Goal: Check status: Check status

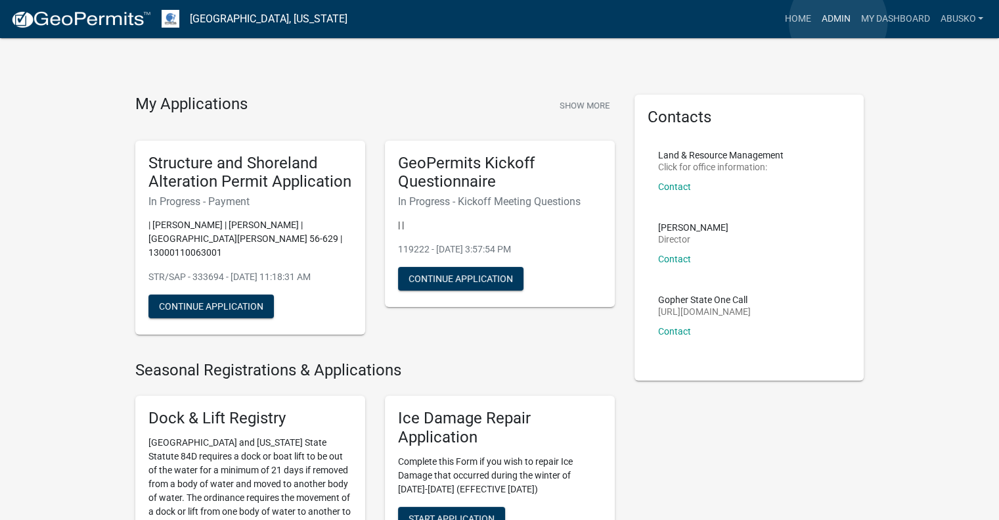
click at [838, 22] on link "Admin" at bounding box center [835, 19] width 39 height 25
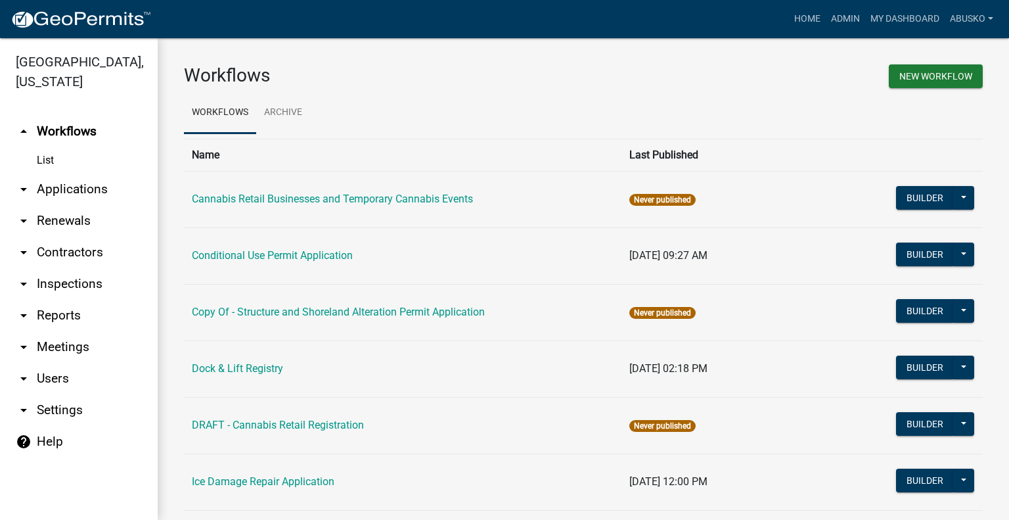
click at [85, 192] on link "arrow_drop_down Applications" at bounding box center [79, 189] width 158 height 32
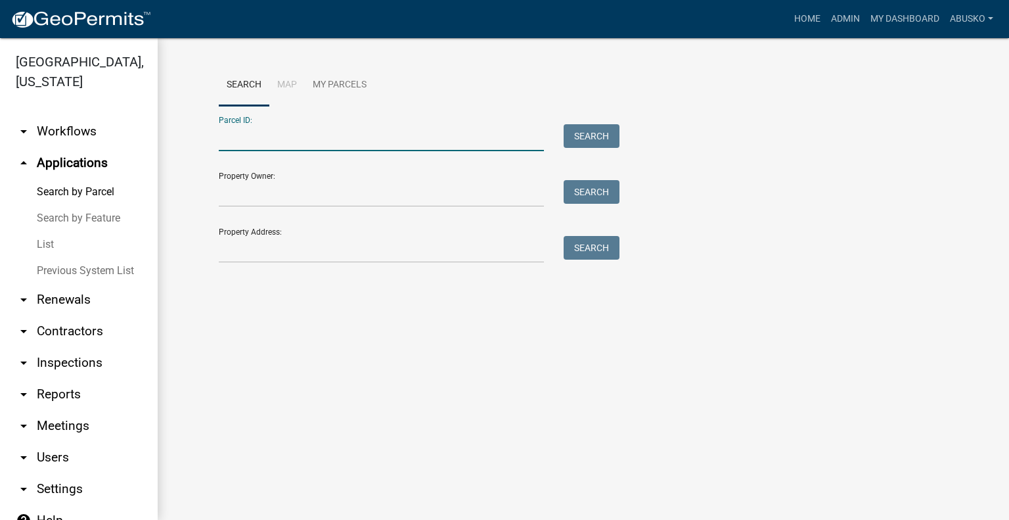
click at [264, 133] on input "Parcel ID:" at bounding box center [381, 137] width 325 height 27
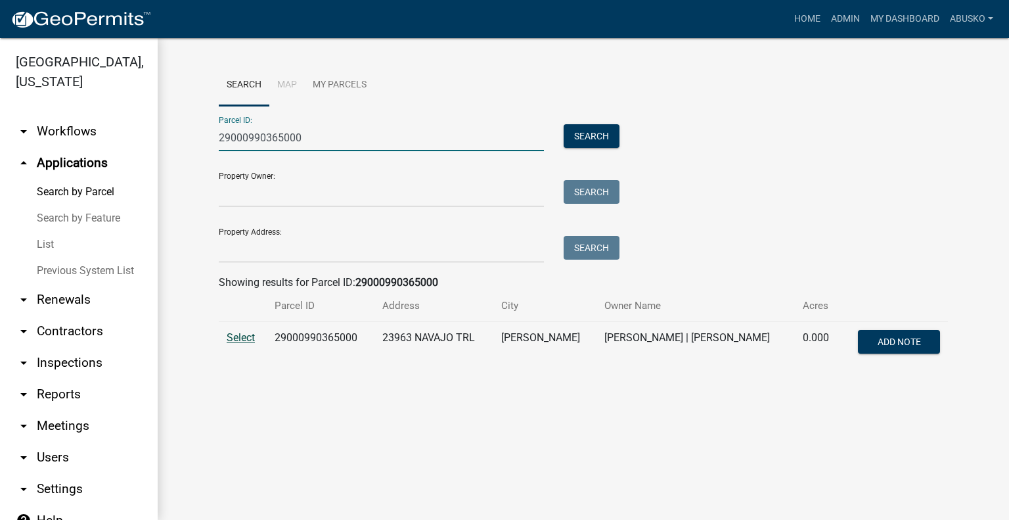
type input "29000990365000"
click at [238, 341] on span "Select" at bounding box center [241, 337] width 28 height 12
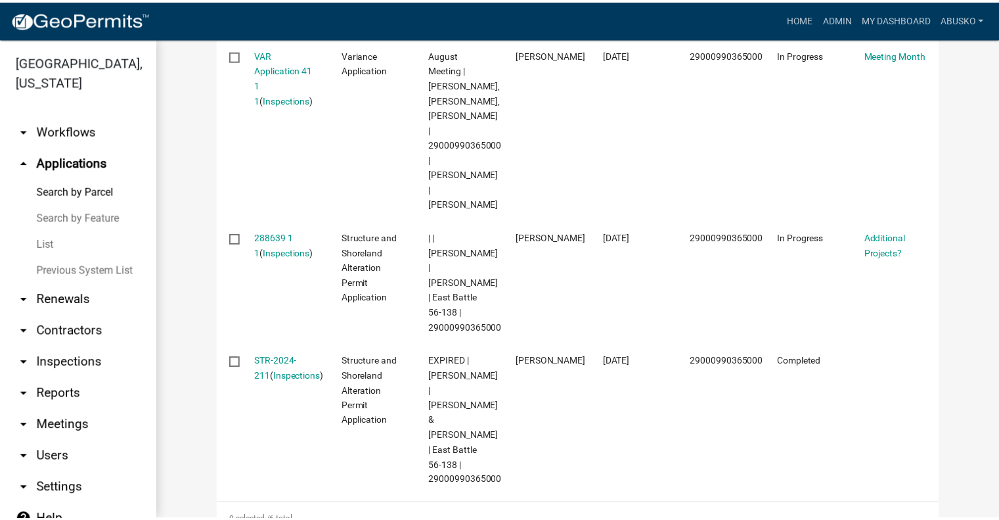
scroll to position [880, 0]
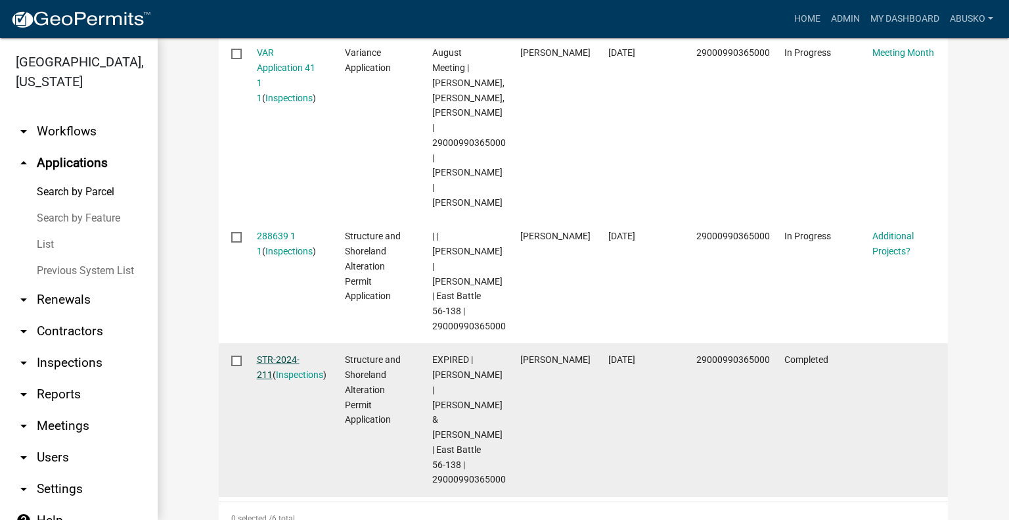
click at [275, 354] on link "STR-2024-211" at bounding box center [278, 367] width 43 height 26
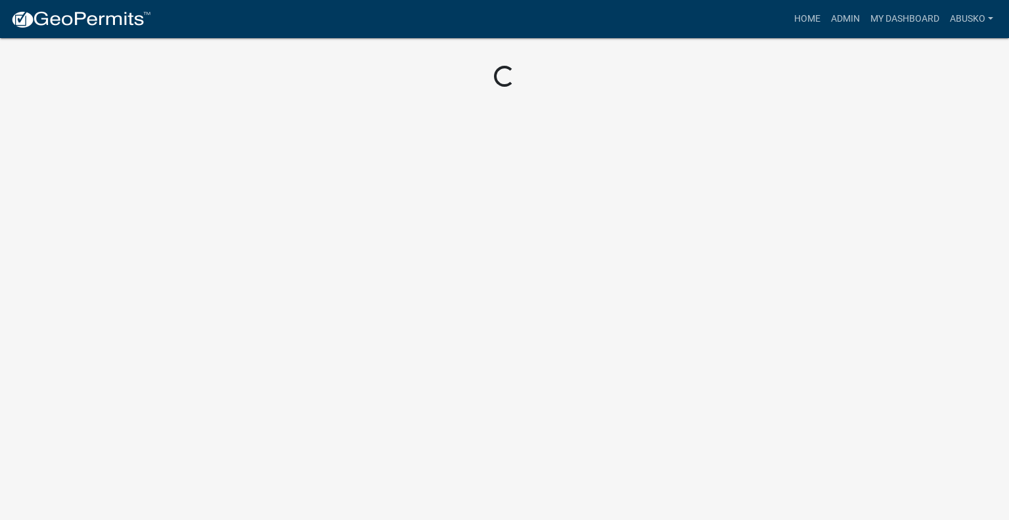
click at [275, 340] on body "Internet Explorer does NOT work with GeoPermits. Get a new browser for more sec…" at bounding box center [504, 260] width 1009 height 520
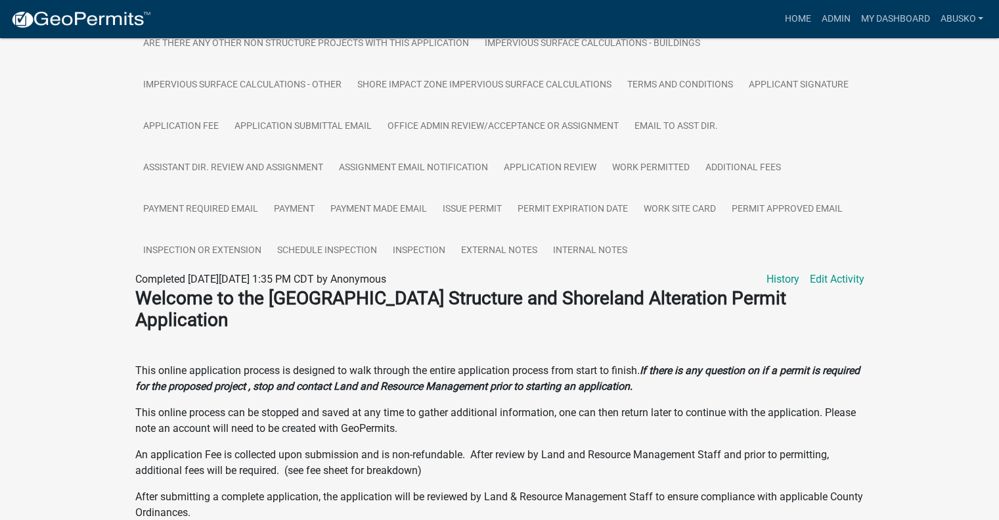
scroll to position [447, 0]
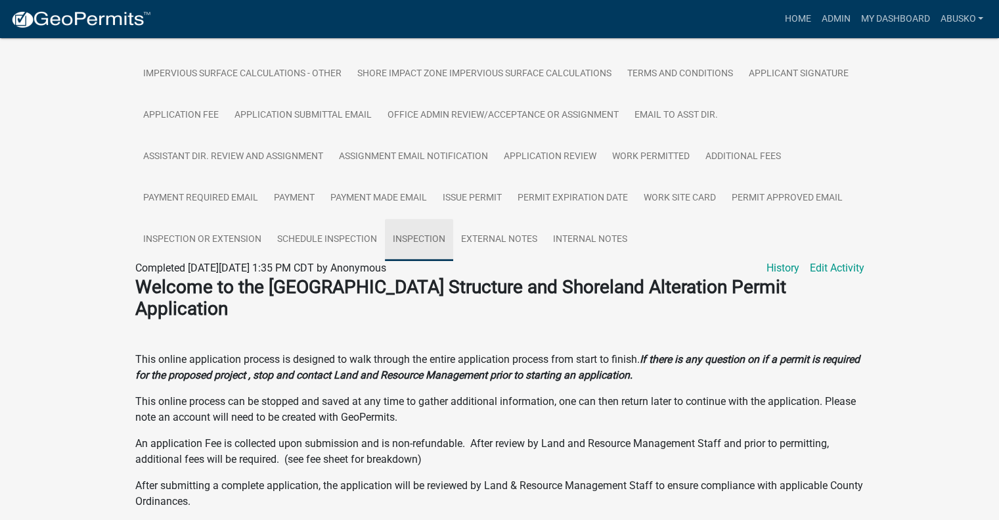
click at [409, 233] on link "Inspection" at bounding box center [419, 240] width 68 height 42
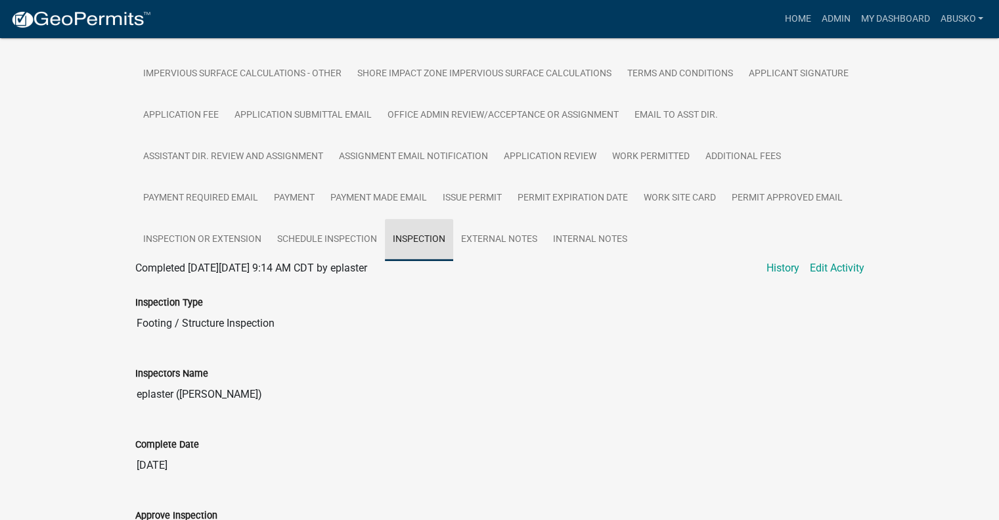
click at [417, 241] on link "Inspection" at bounding box center [419, 240] width 68 height 42
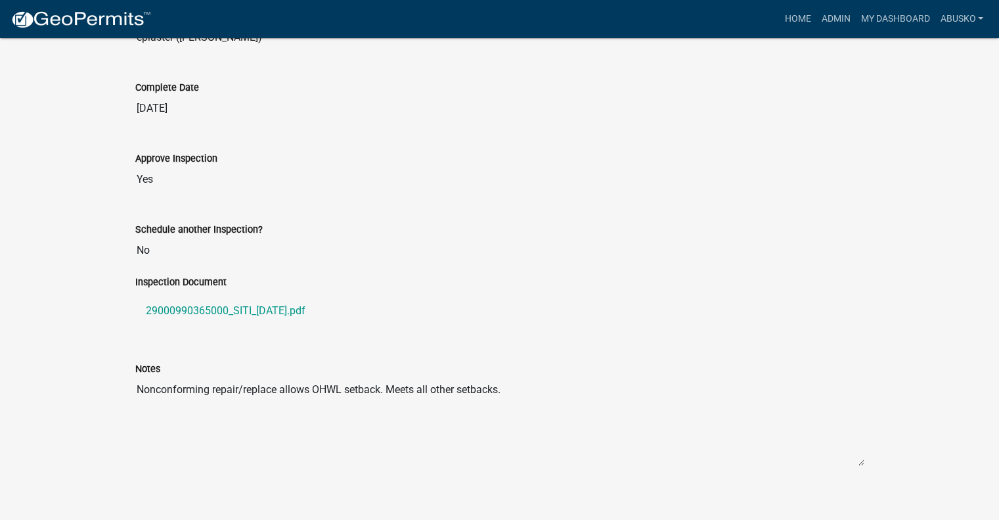
scroll to position [814, 0]
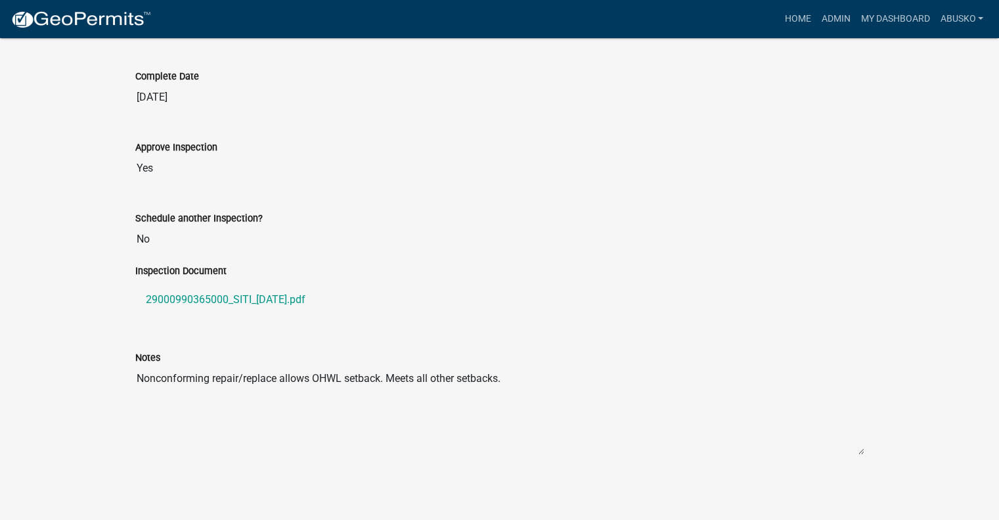
click at [707, 418] on textarea "Nonconforming repair/replace allows OHWL setback. Meets all other setbacks." at bounding box center [499, 409] width 729 height 89
click at [281, 108] on input "[DATE]" at bounding box center [499, 97] width 729 height 26
